Goal: Information Seeking & Learning: Learn about a topic

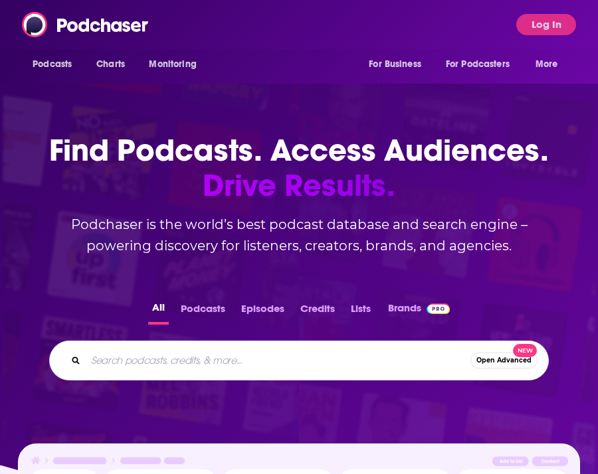
click at [144, 353] on input "Search podcasts, credits, & more..." at bounding box center [278, 360] width 385 height 21
type input "empire"
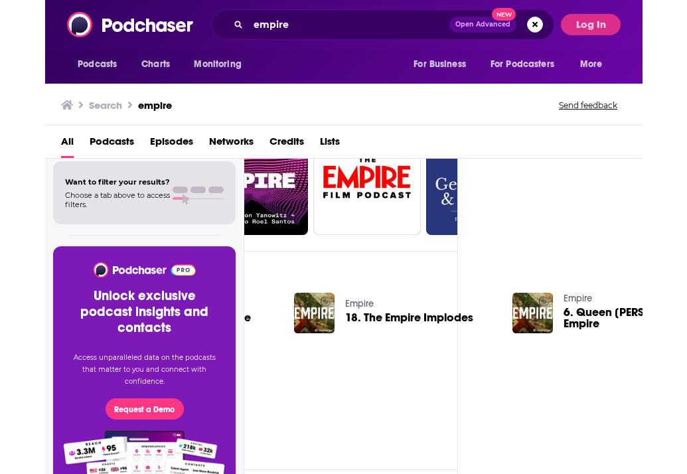
scroll to position [72, 185]
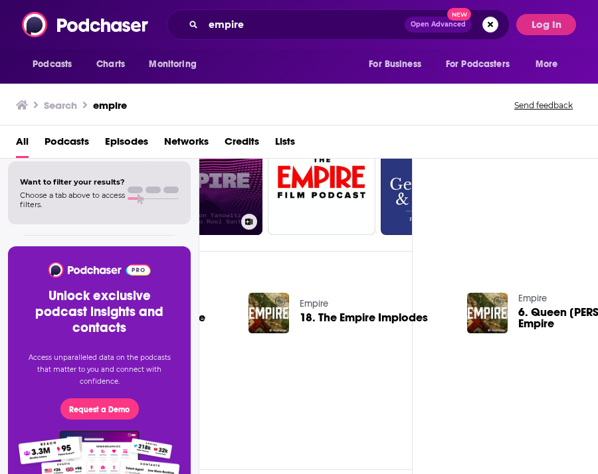
click at [216, 207] on link "Empire" at bounding box center [209, 182] width 108 height 108
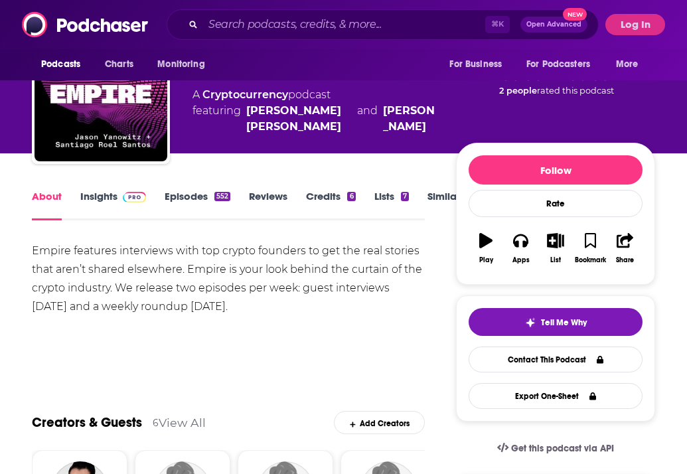
scroll to position [62, 0]
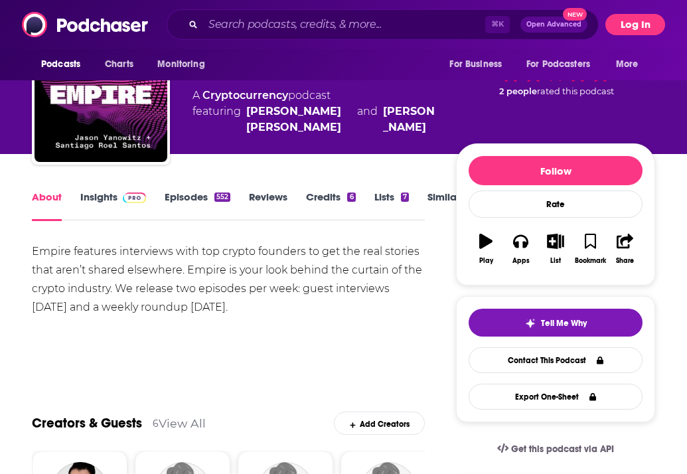
click at [597, 22] on button "Log In" at bounding box center [636, 24] width 60 height 21
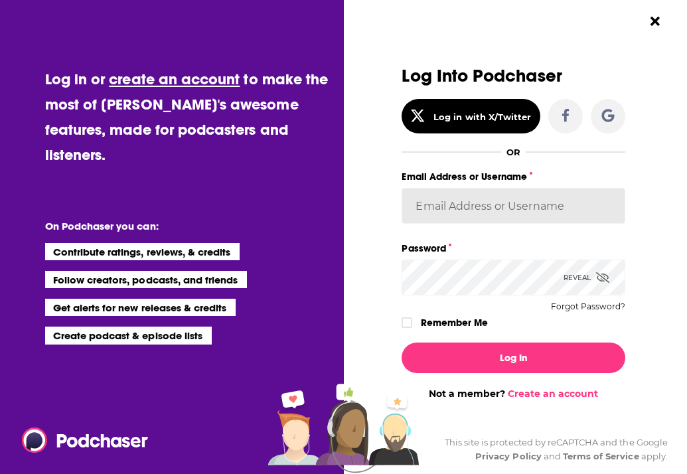
click at [503, 208] on input "Email Address or Username" at bounding box center [513, 206] width 223 height 36
type input "collectedstrategies"
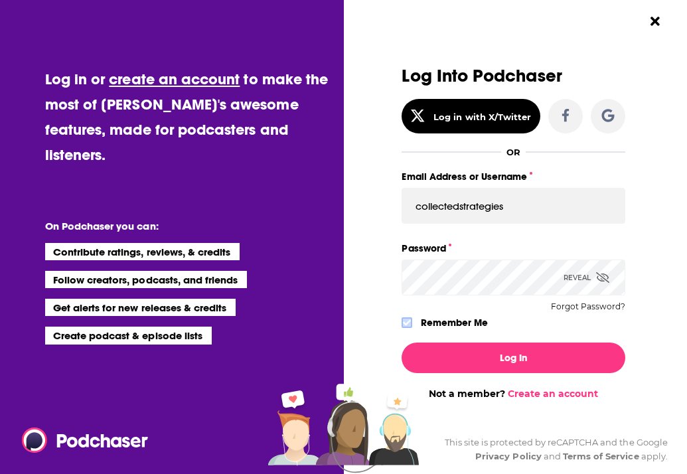
click at [403, 322] on icon "Dialog" at bounding box center [407, 323] width 8 height 8
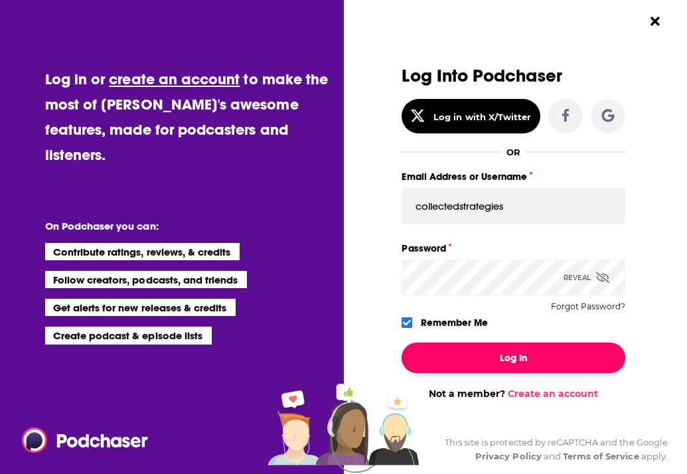
click at [414, 350] on button "Log In" at bounding box center [513, 358] width 223 height 31
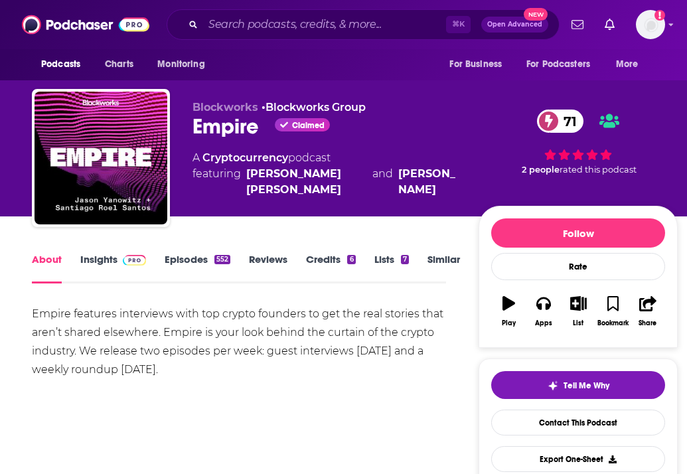
click at [100, 262] on link "Insights" at bounding box center [113, 268] width 66 height 31
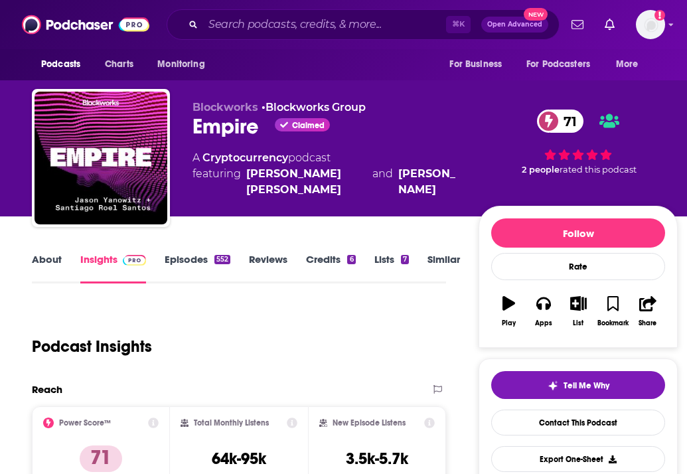
scroll to position [154, 0]
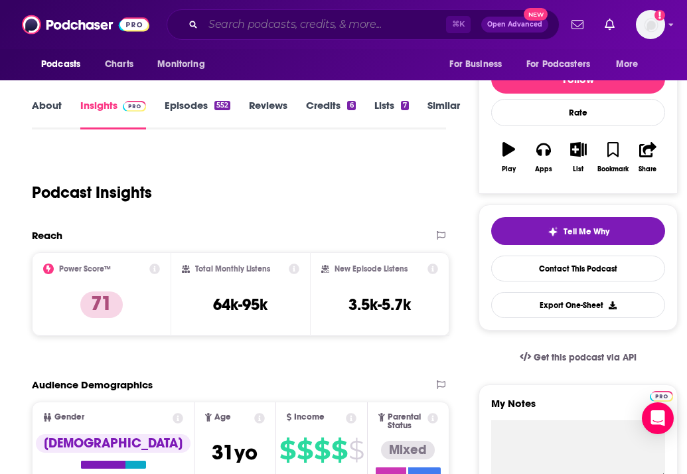
click at [254, 26] on input "Search podcasts, credits, & more..." at bounding box center [324, 24] width 243 height 21
paste input "Unchained"
type input "Unchained"
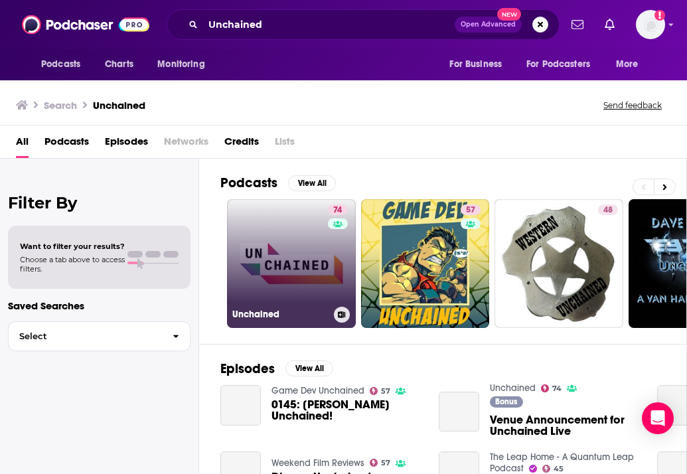
click at [292, 253] on link "74 Unchained" at bounding box center [291, 263] width 129 height 129
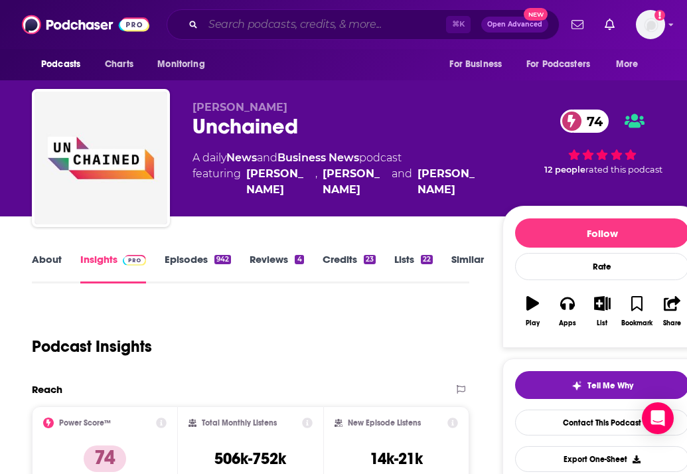
click at [283, 27] on input "Search podcasts, credits, & more..." at bounding box center [324, 24] width 243 height 21
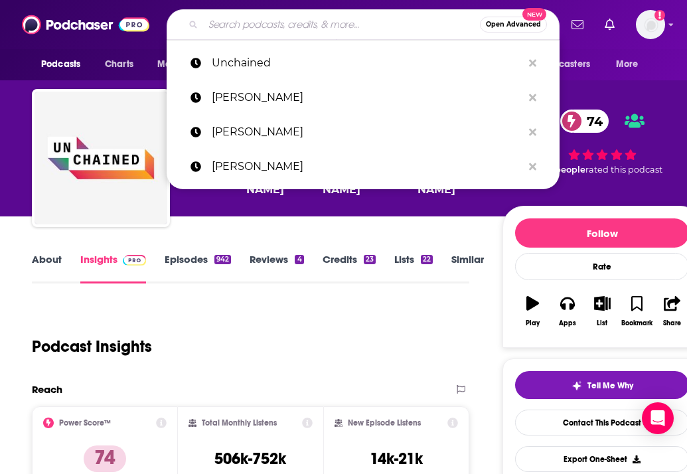
paste input "BG2Pod"
type input "BG2Pod"
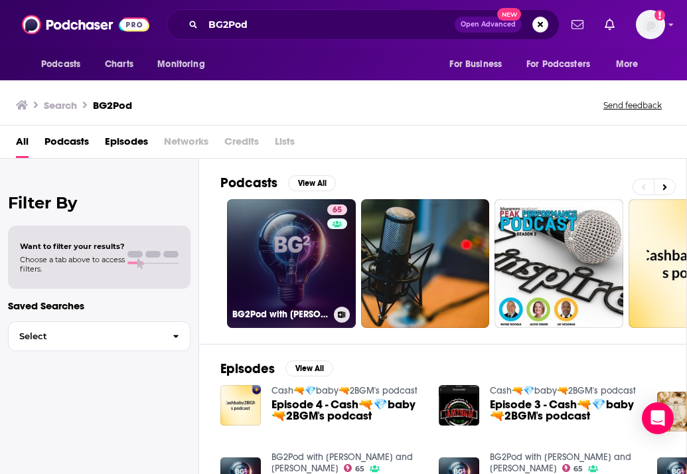
click at [304, 267] on link "65 BG2Pod with [PERSON_NAME] and [PERSON_NAME]" at bounding box center [291, 263] width 129 height 129
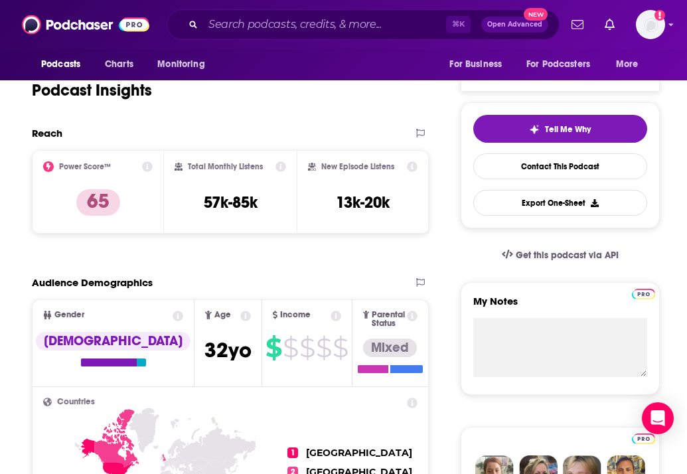
scroll to position [311, 0]
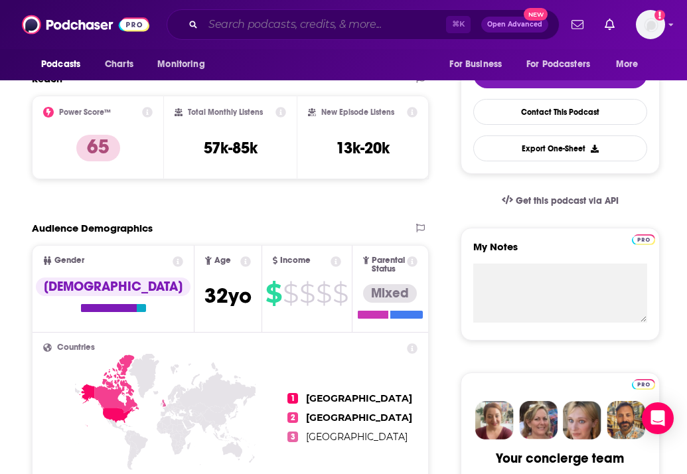
click at [266, 24] on input "Search podcasts, credits, & more..." at bounding box center [324, 24] width 243 height 21
paste input "Greymatter Podcast"
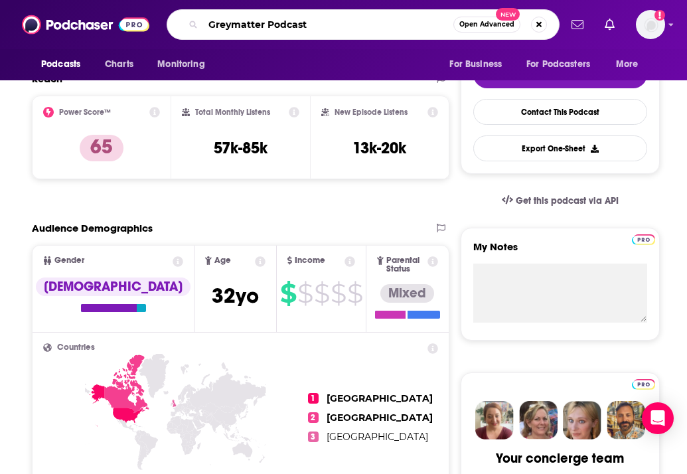
click at [296, 23] on input "Greymatter Podcast" at bounding box center [328, 24] width 250 height 21
paste input "The Milk Road Show"
type input "The Milk Road Show"
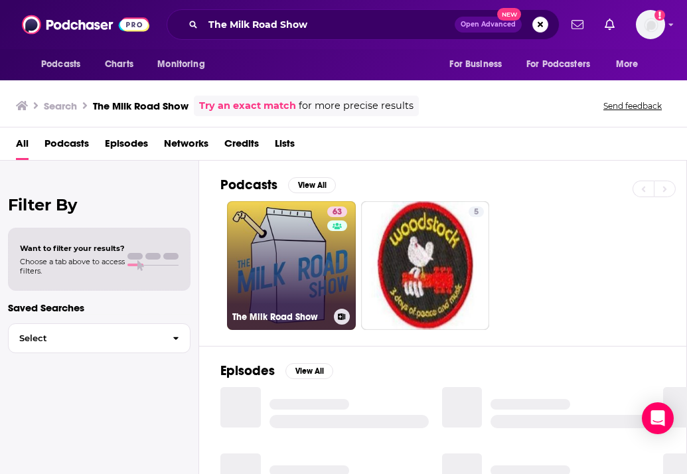
click at [286, 266] on link "63 The Milk Road Show" at bounding box center [291, 265] width 129 height 129
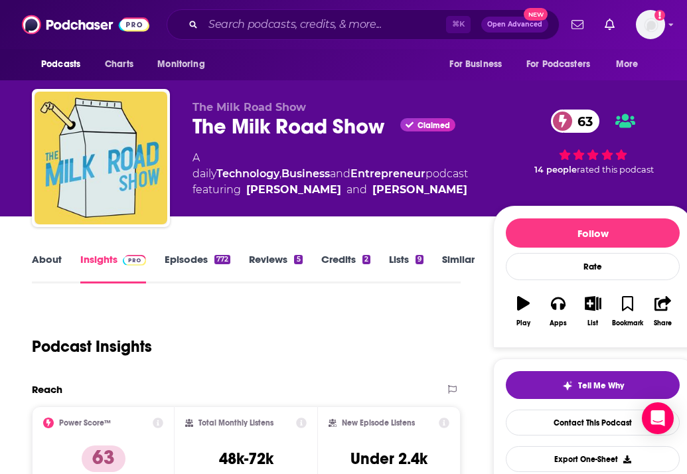
scroll to position [261, 0]
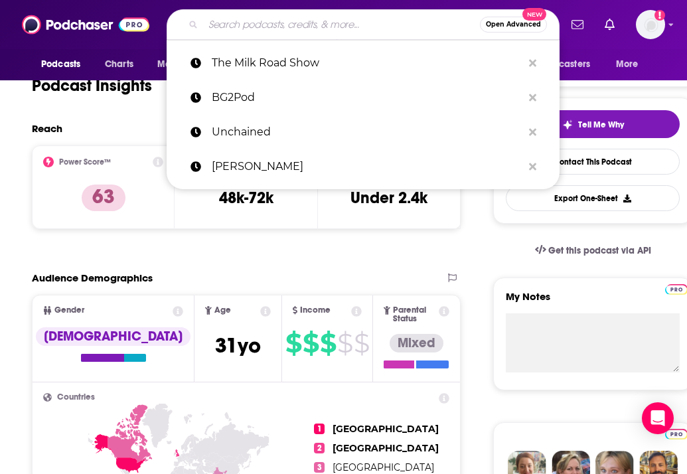
click at [244, 29] on input "Search podcasts, credits, & more..." at bounding box center [341, 24] width 277 height 21
paste input "The Wolf Of All Street"
type input "The Wolf Of All Street"
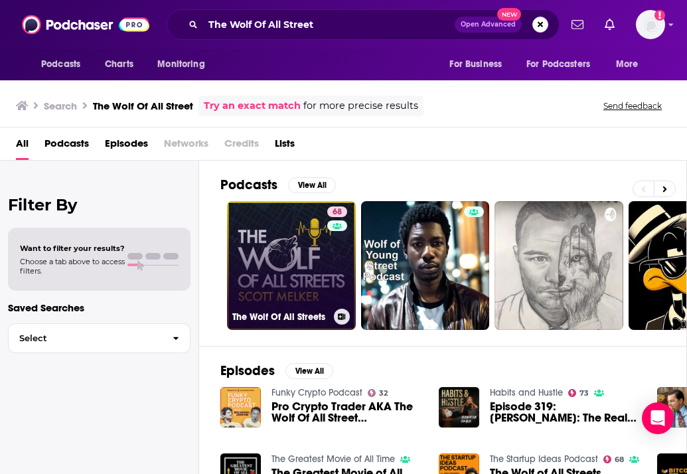
click at [281, 264] on link "68 The Wolf Of All Streets" at bounding box center [291, 265] width 129 height 129
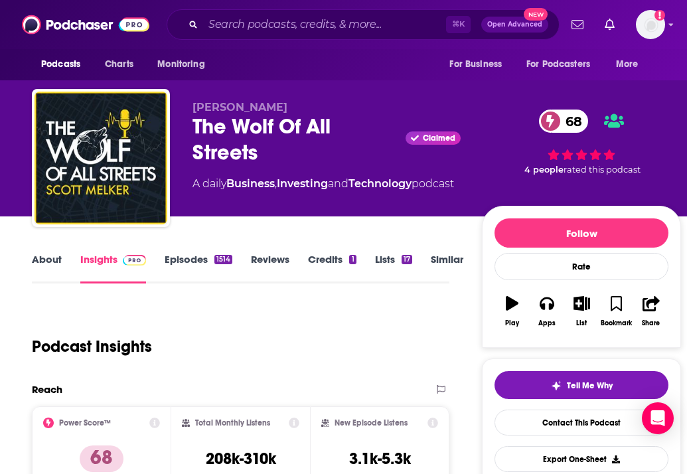
click at [187, 255] on link "Episodes 1514" at bounding box center [199, 268] width 68 height 31
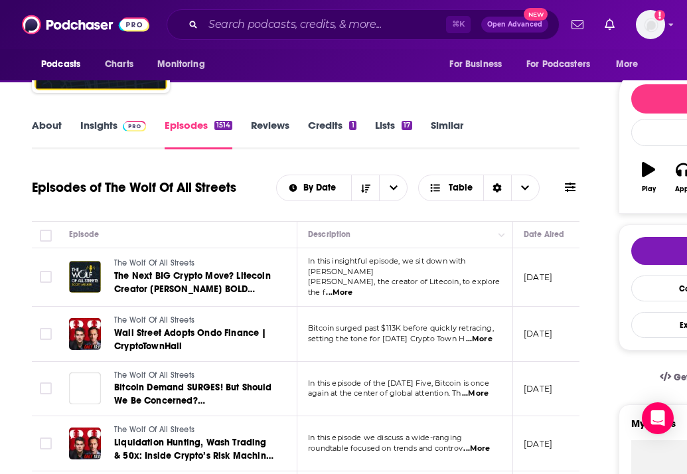
scroll to position [45, 0]
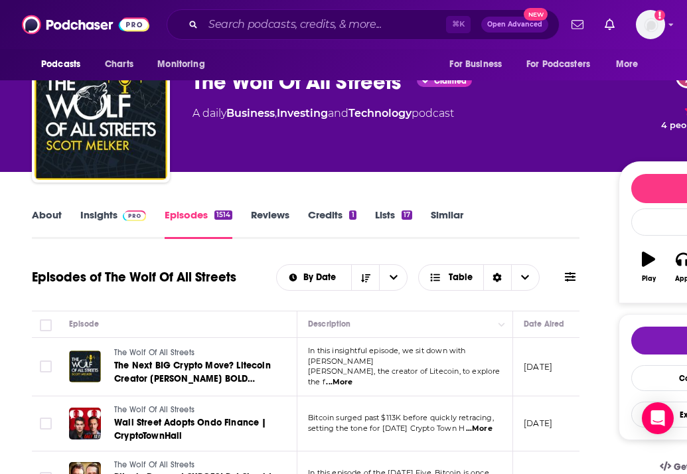
click at [130, 214] on img at bounding box center [134, 216] width 23 height 11
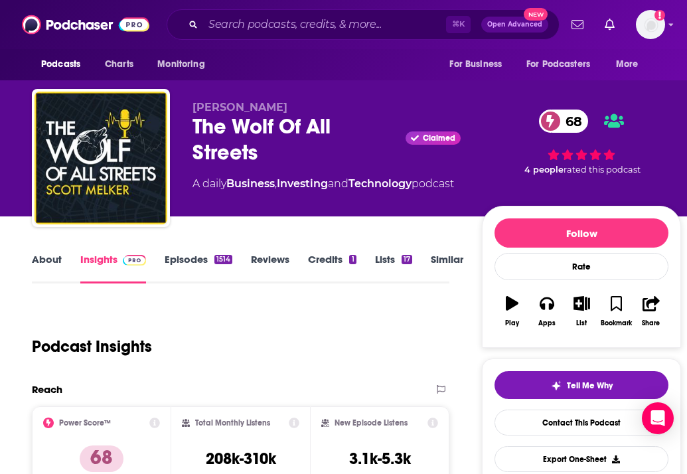
scroll to position [121, 0]
